Goal: Information Seeking & Learning: Learn about a topic

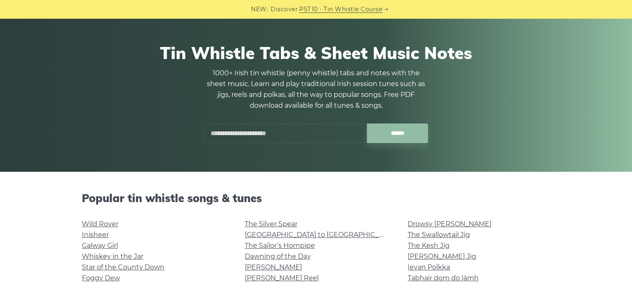
scroll to position [42, 0]
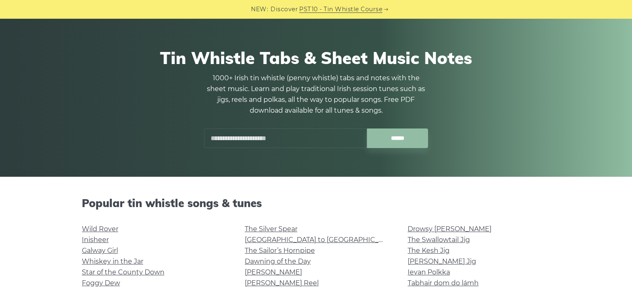
click at [284, 137] on input "text" at bounding box center [285, 138] width 163 height 20
click at [406, 133] on input "******" at bounding box center [397, 138] width 61 height 20
click at [385, 142] on input "******" at bounding box center [397, 138] width 61 height 20
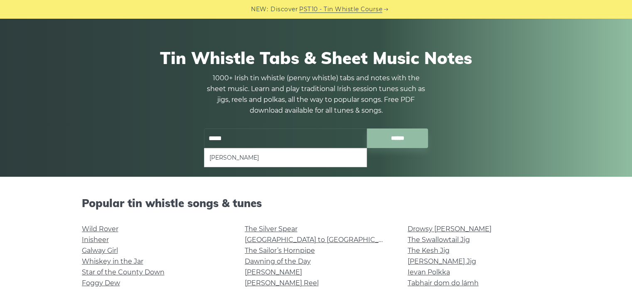
drag, startPoint x: 239, startPoint y: 144, endPoint x: 190, endPoint y: 144, distance: 49.0
click at [190, 144] on div "Tin Whistle Tabs & Sheet Music Notes 1000+ Irish tin whistle (penny whistle) ta…" at bounding box center [316, 98] width 468 height 140
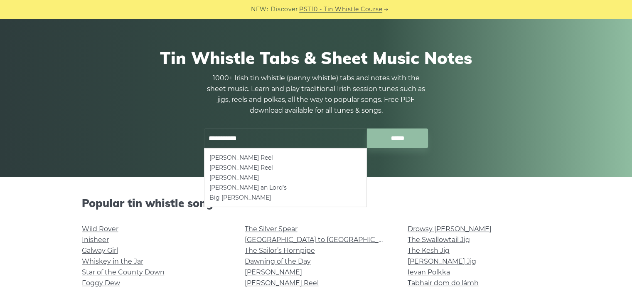
drag, startPoint x: 274, startPoint y: 144, endPoint x: 196, endPoint y: 145, distance: 78.1
click at [196, 145] on div "**********" at bounding box center [316, 138] width 244 height 20
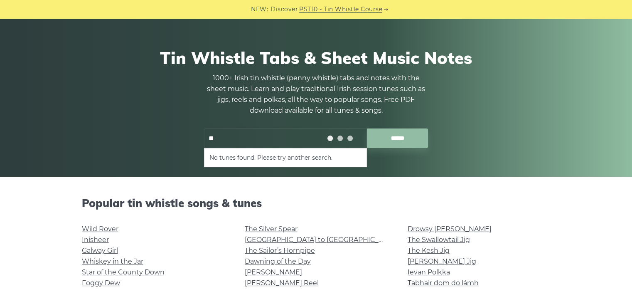
type input "*"
click at [454, 140] on div "Tin Whistle Tabs & Sheet Music Notes 1000+ Irish tin whistle (penny whistle) ta…" at bounding box center [316, 98] width 468 height 140
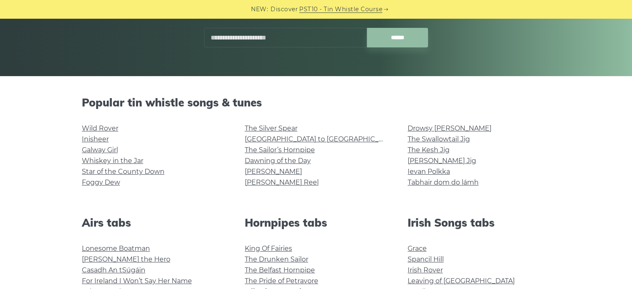
scroll to position [166, 0]
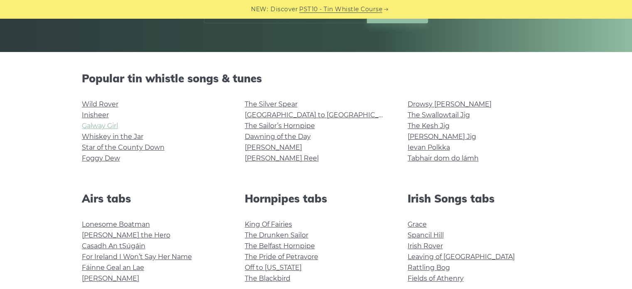
click at [106, 123] on link "Galway Girl" at bounding box center [100, 126] width 36 height 8
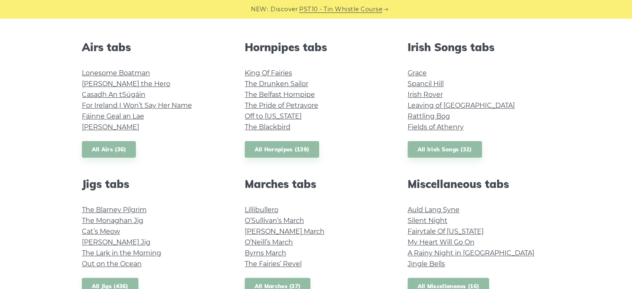
scroll to position [332, 0]
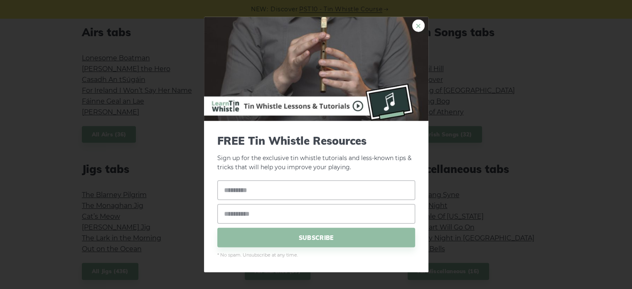
click at [419, 24] on link "×" at bounding box center [418, 25] width 12 height 12
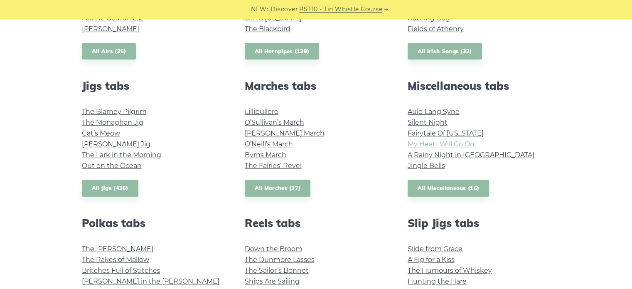
scroll to position [457, 0]
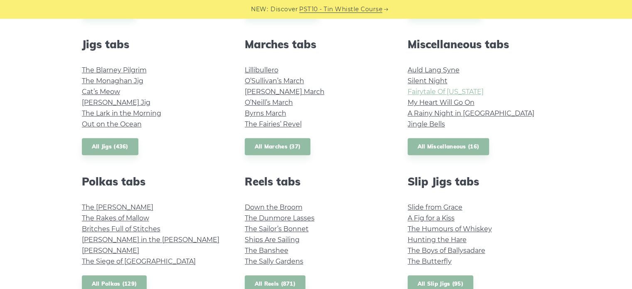
click at [457, 93] on link "Fairytale Of [US_STATE]" at bounding box center [445, 92] width 76 height 8
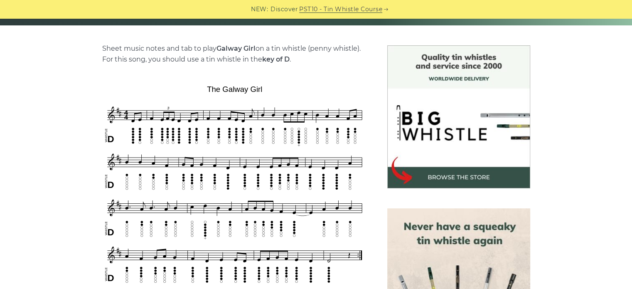
scroll to position [208, 0]
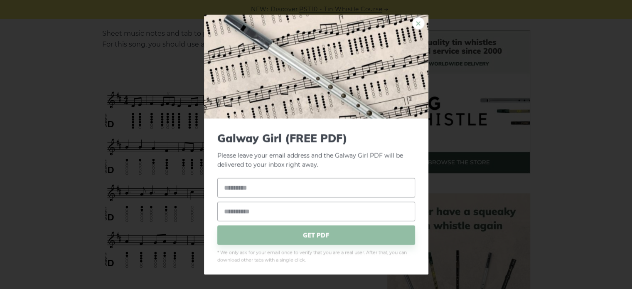
click at [412, 22] on link "×" at bounding box center [418, 23] width 12 height 12
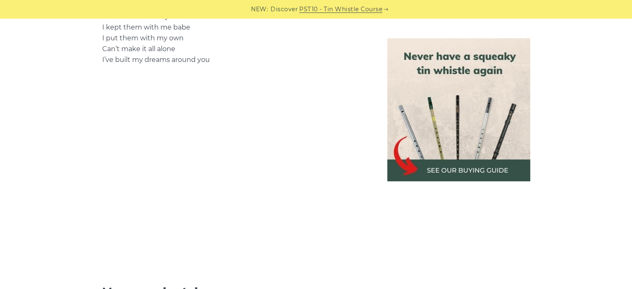
scroll to position [1329, 0]
